Goal: Information Seeking & Learning: Learn about a topic

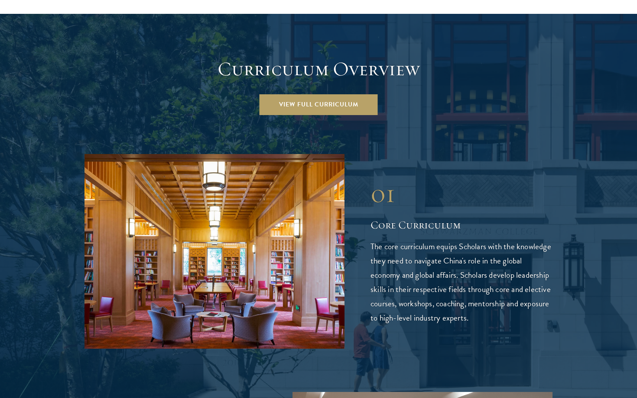
scroll to position [1204, 0]
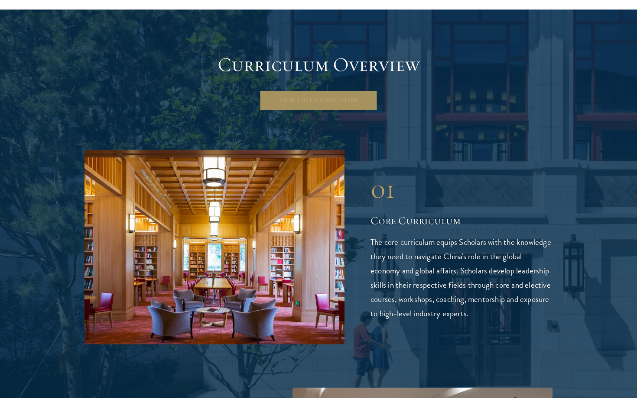
click at [307, 90] on link "View Full Curriculum" at bounding box center [318, 100] width 118 height 21
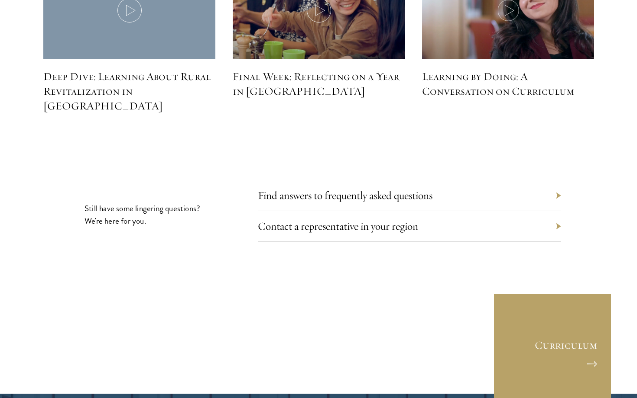
scroll to position [4015, 0]
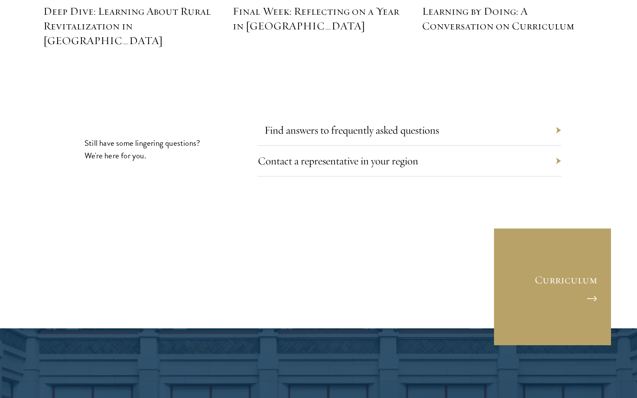
click at [360, 123] on link "Find answers to frequently asked questions" at bounding box center [351, 129] width 175 height 13
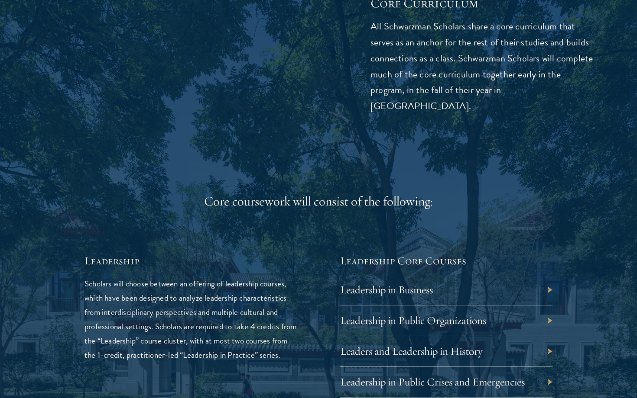
scroll to position [1226, 0]
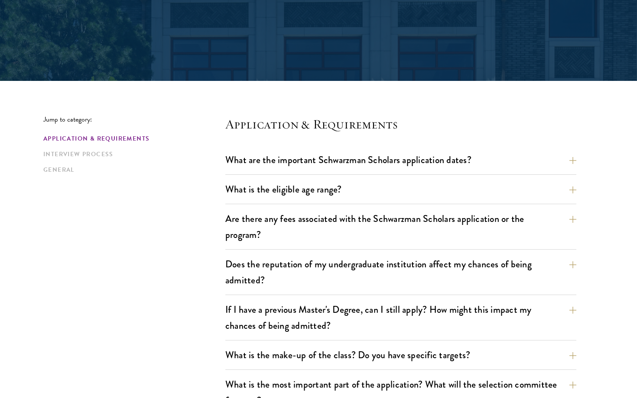
scroll to position [178, 0]
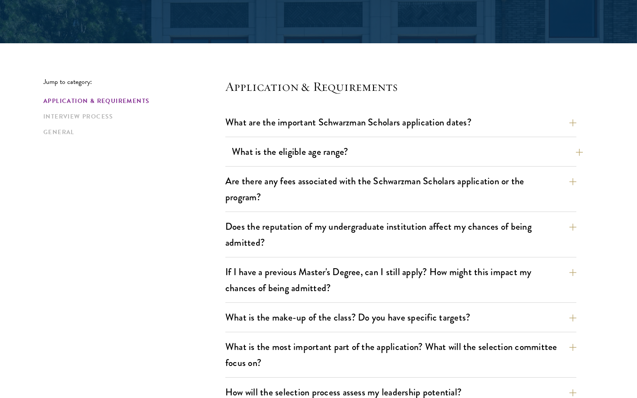
click at [407, 154] on button "What is the eligible age range?" at bounding box center [407, 151] width 351 height 19
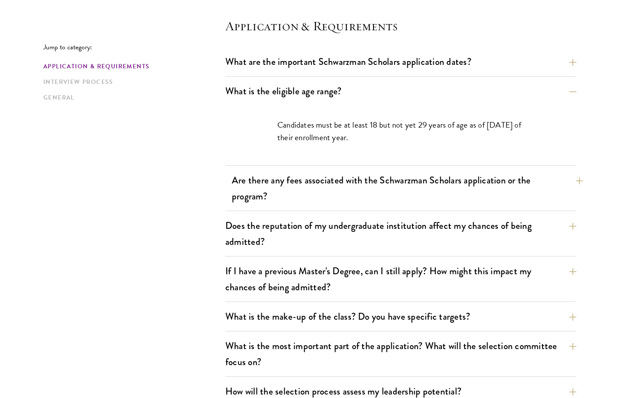
scroll to position [240, 0]
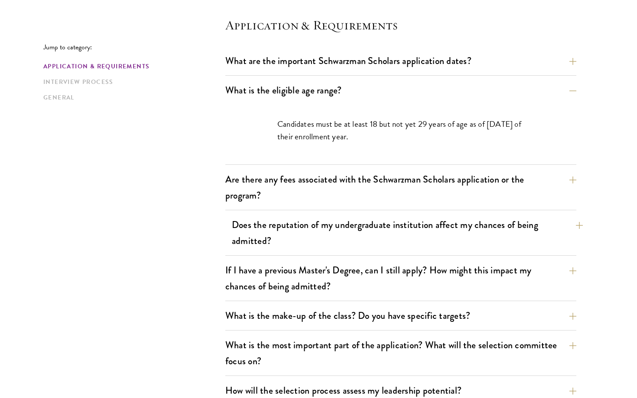
click at [402, 237] on button "Does the reputation of my undergraduate institution affect my chances of being …" at bounding box center [407, 233] width 351 height 36
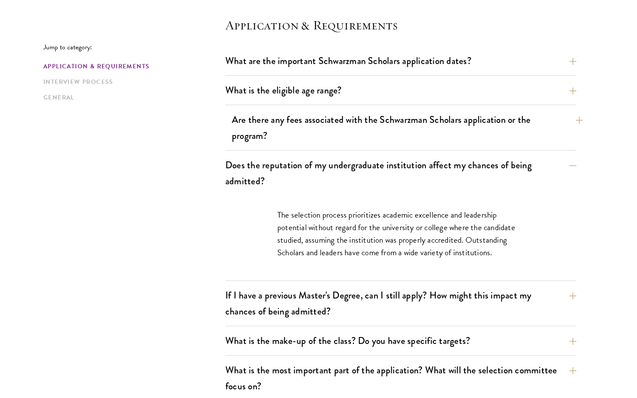
click at [405, 137] on button "Are there any fees associated with the Schwarzman Scholars application or the p…" at bounding box center [407, 128] width 351 height 36
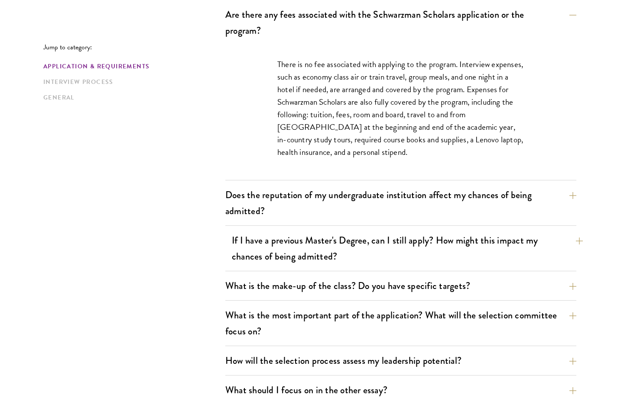
scroll to position [346, 0]
click at [402, 256] on button "If I have a previous Master's Degree, can I still apply? How might this impact …" at bounding box center [407, 248] width 351 height 36
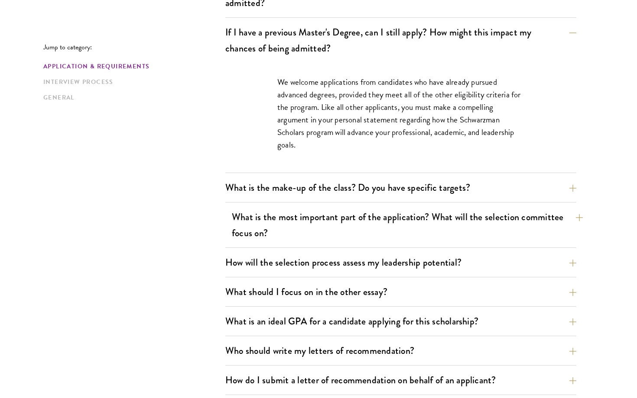
scroll to position [419, 0]
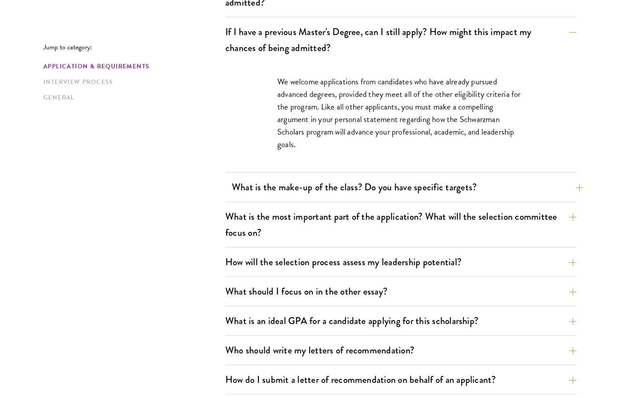
click at [378, 188] on button "What is the make-up of the class? Do you have specific targets?" at bounding box center [407, 187] width 351 height 19
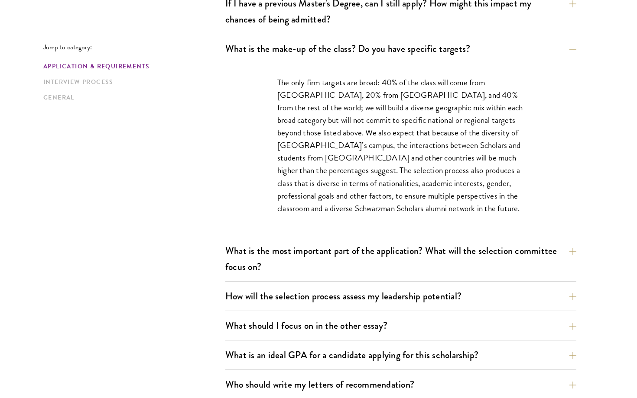
scroll to position [447, 0]
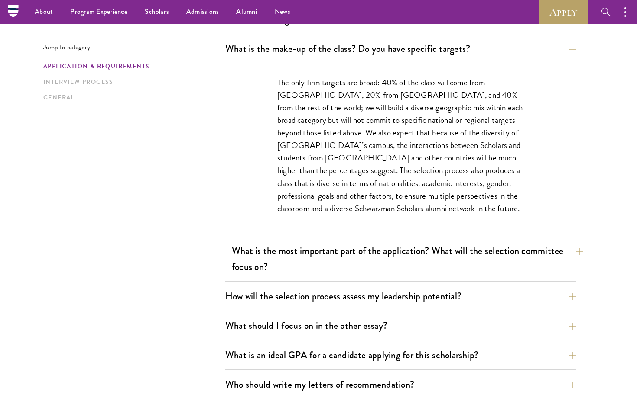
click at [366, 252] on button "What is the most important part of the application? What will the selection com…" at bounding box center [407, 259] width 351 height 36
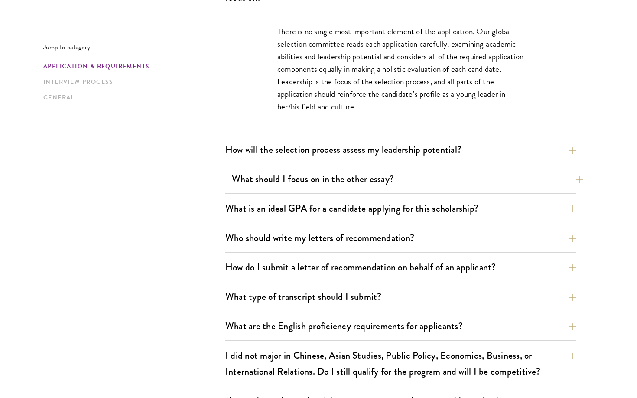
scroll to position [547, 0]
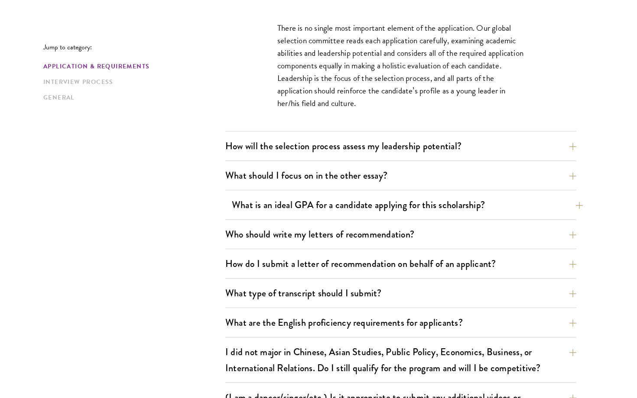
click at [373, 214] on button "What is an ideal GPA for a candidate applying for this scholarship?" at bounding box center [407, 204] width 351 height 19
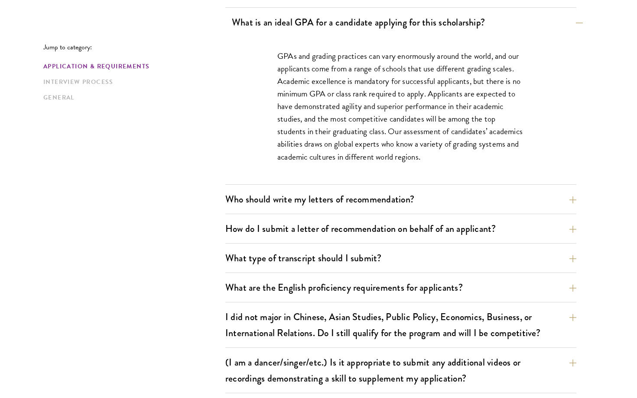
scroll to position [613, 0]
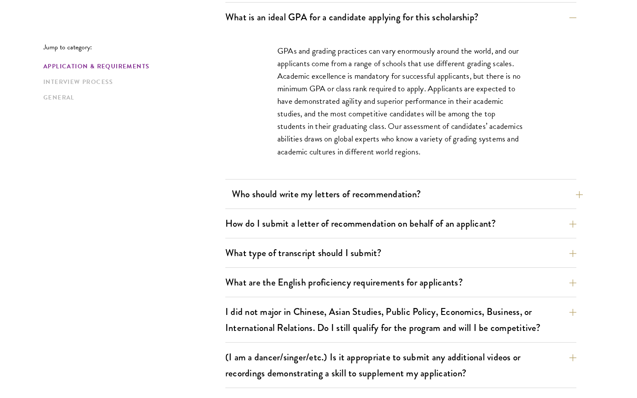
click at [373, 193] on button "Who should write my letters of recommendation?" at bounding box center [407, 194] width 351 height 19
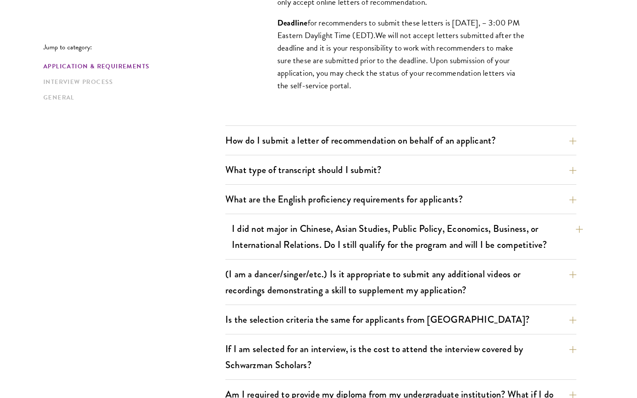
scroll to position [937, 0]
click at [382, 243] on button "I did not major in Chinese, Asian Studies, Public Policy, Economics, Business, …" at bounding box center [407, 237] width 351 height 36
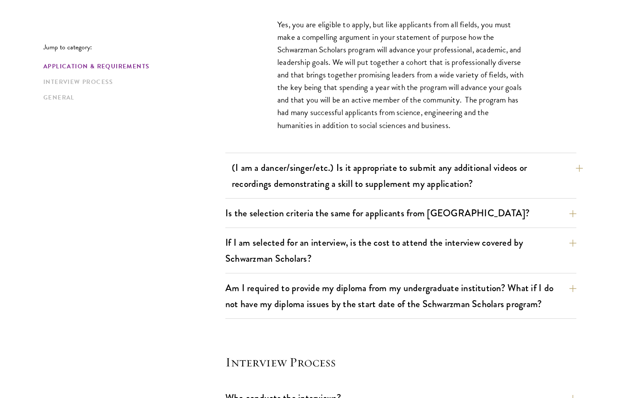
scroll to position [806, 0]
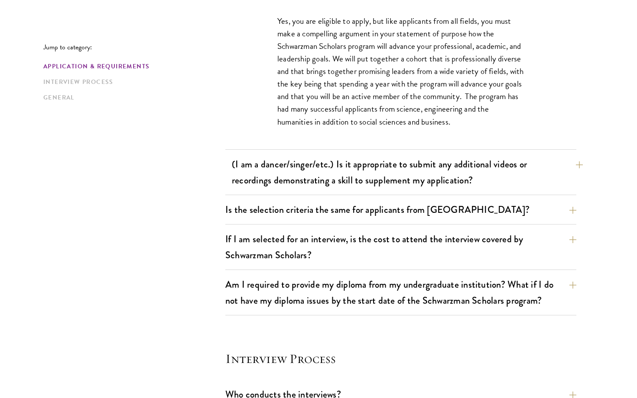
click at [362, 172] on button "(I am a dancer/singer/etc.) Is it appropriate to submit any additional videos o…" at bounding box center [407, 173] width 351 height 36
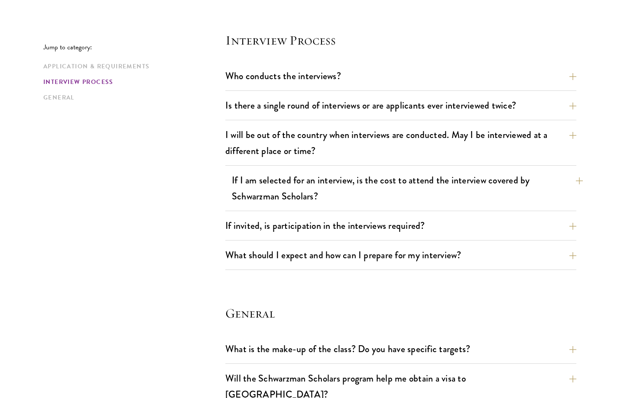
scroll to position [1064, 0]
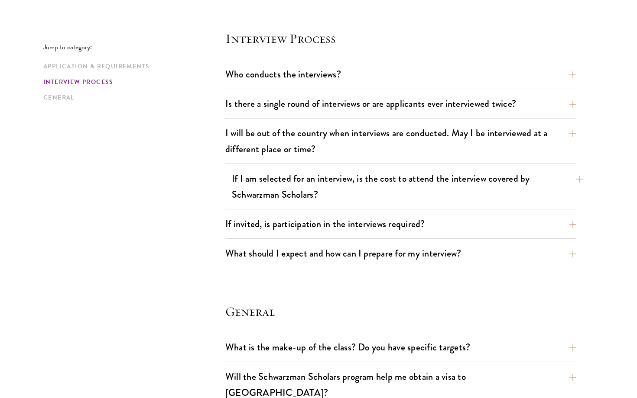
click at [384, 190] on button "If I am selected for an interview, is the cost to attend the interview covered …" at bounding box center [407, 187] width 351 height 36
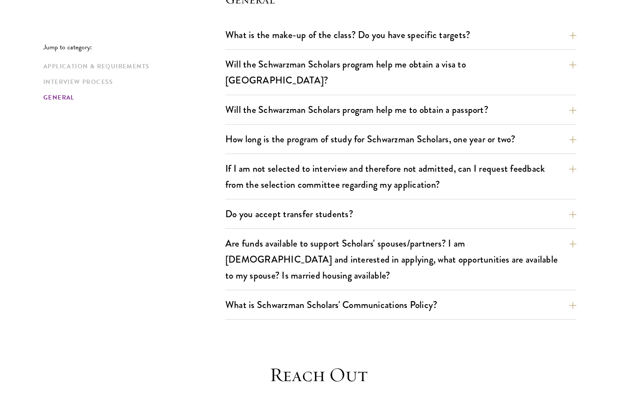
scroll to position [1357, 0]
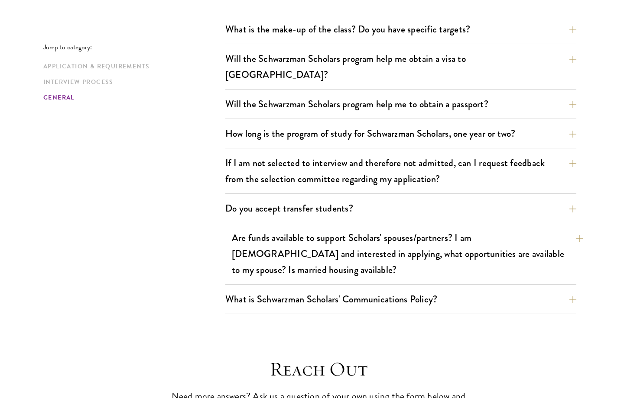
click at [379, 236] on button "Are funds available to support Scholars' spouses/partners? I am married and int…" at bounding box center [407, 254] width 351 height 52
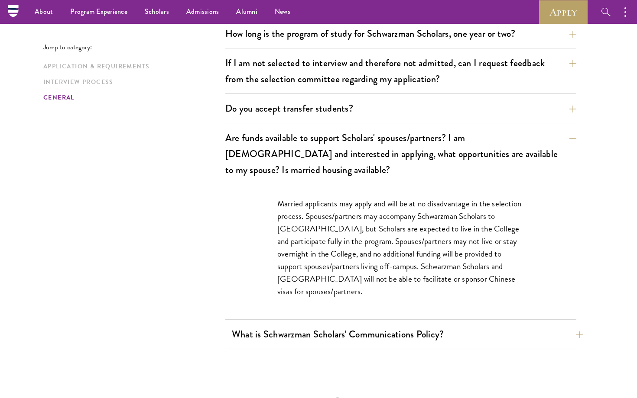
scroll to position [1380, 0]
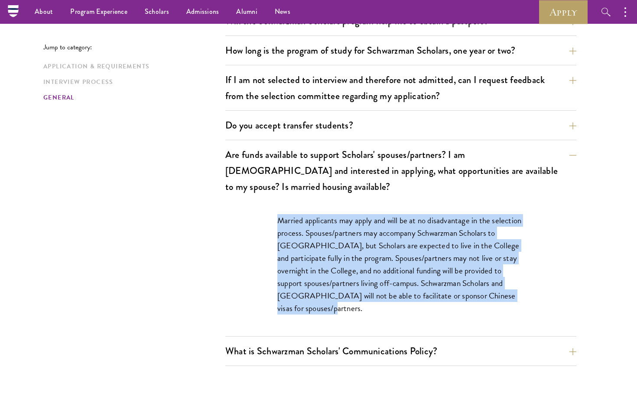
drag, startPoint x: 335, startPoint y: 276, endPoint x: 269, endPoint y: 192, distance: 107.0
click at [269, 201] on div "Married applicants may apply and will be at no disadvantage in the selection pr…" at bounding box center [400, 269] width 299 height 136
copy p "Married applicants may apply and will be at no disadvantage in the selection pr…"
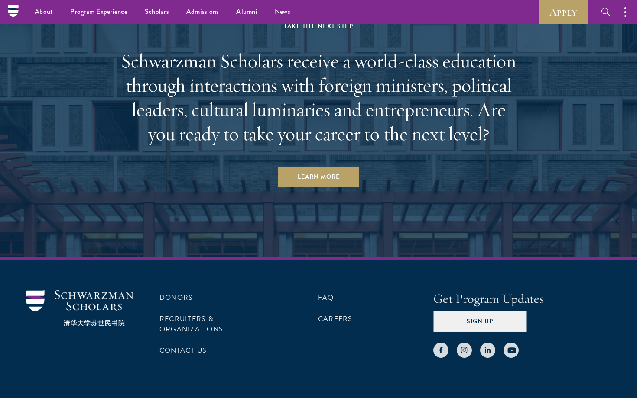
scroll to position [2376, 0]
click at [179, 293] on link "Donors" at bounding box center [175, 298] width 33 height 10
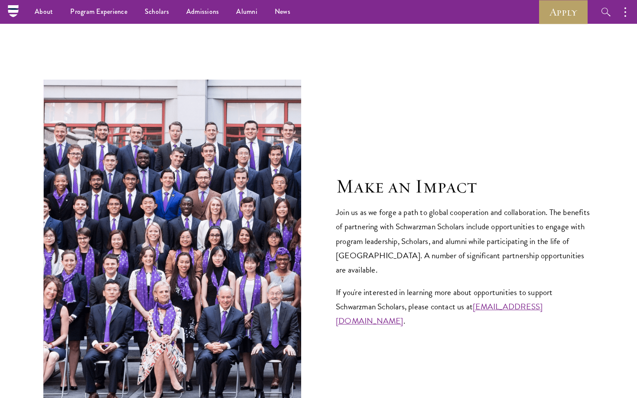
scroll to position [3192, 0]
